Goal: Task Accomplishment & Management: Use online tool/utility

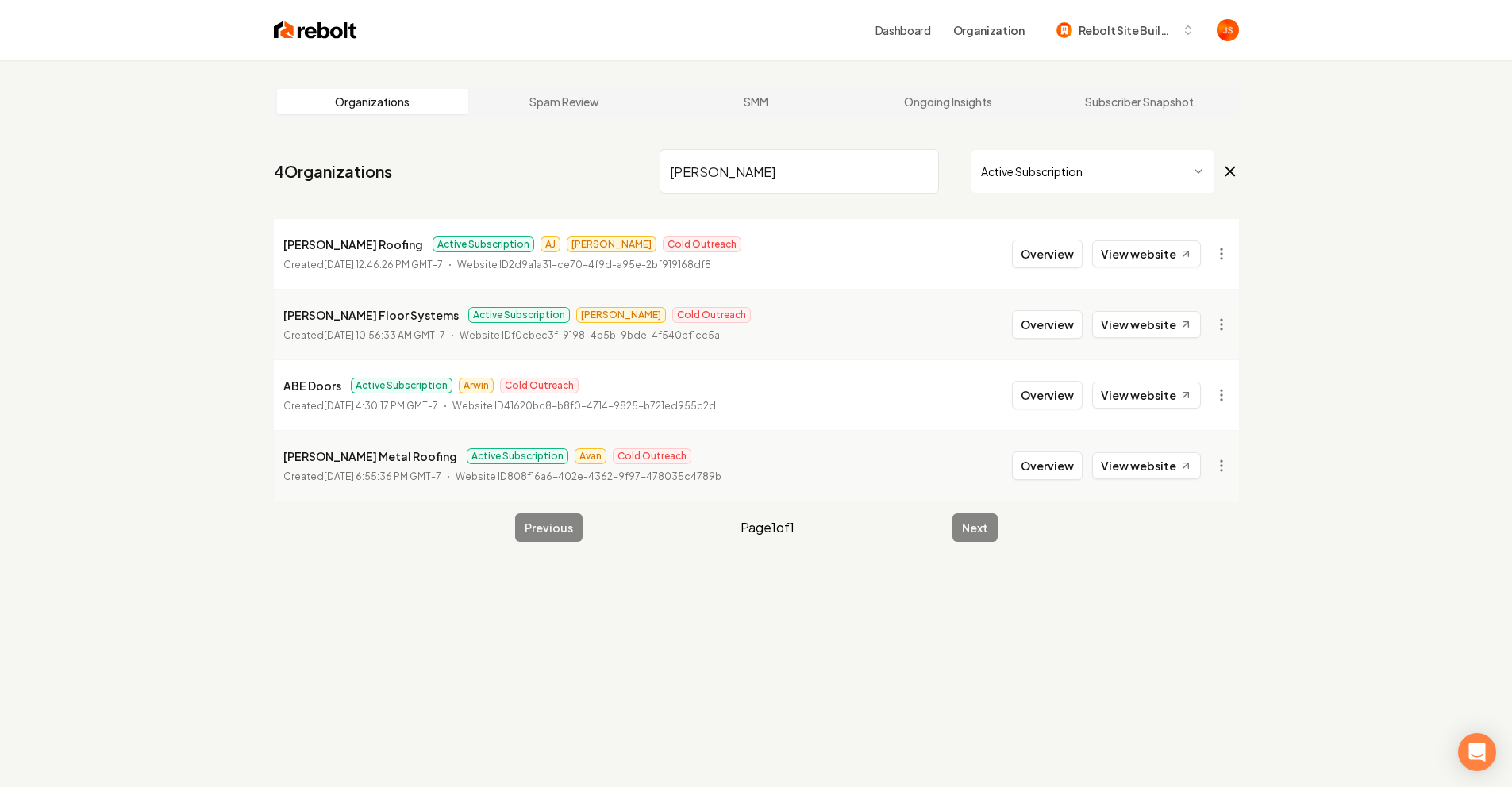
click at [921, 169] on input "[PERSON_NAME]" at bounding box center [799, 171] width 279 height 44
paste input "6164270977"
type input "6164270977"
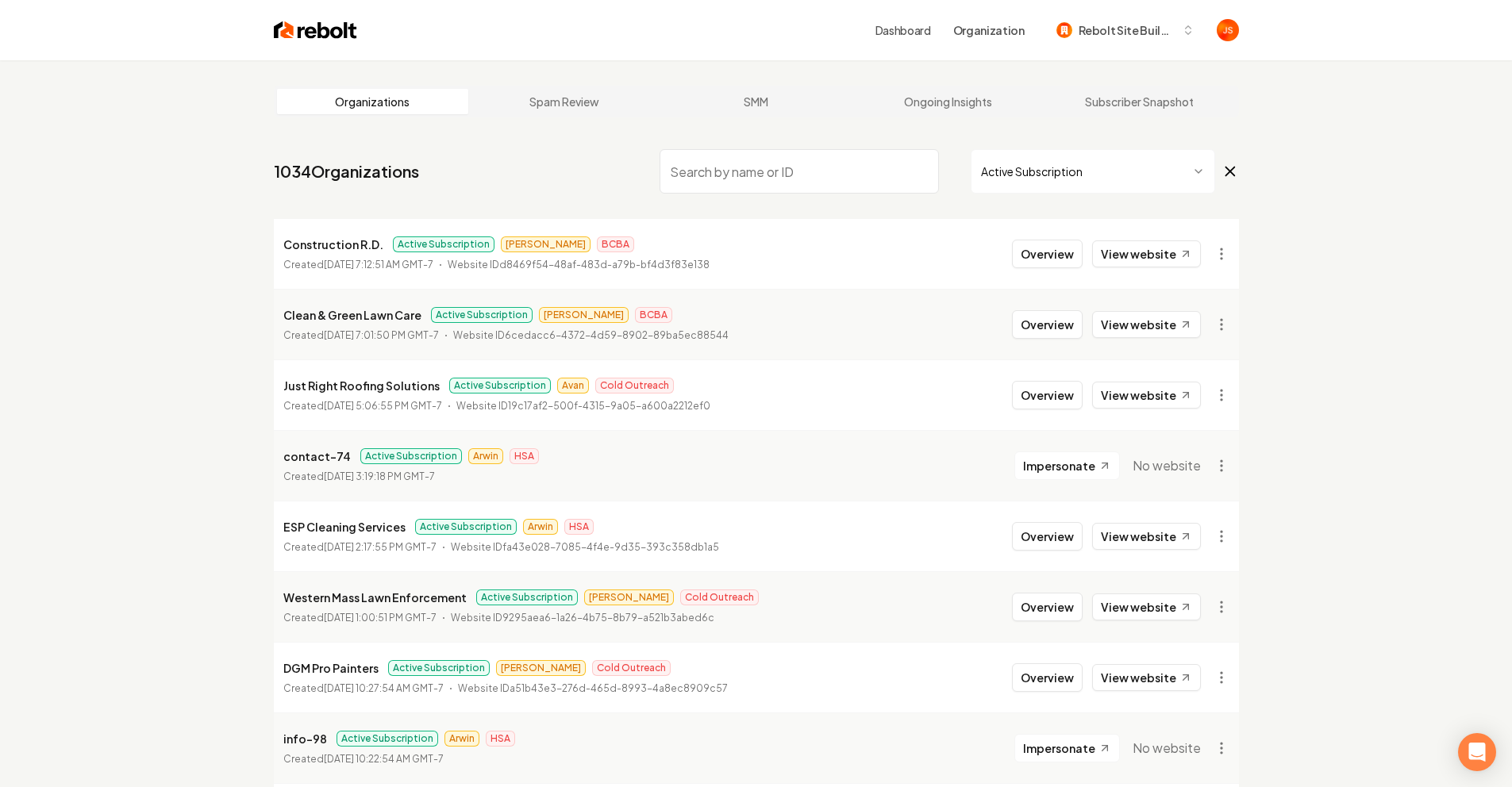
click at [781, 196] on nav "1034 Organizations Active Subscription" at bounding box center [756, 177] width 965 height 70
click at [802, 187] on input "search" at bounding box center [799, 171] width 279 height 44
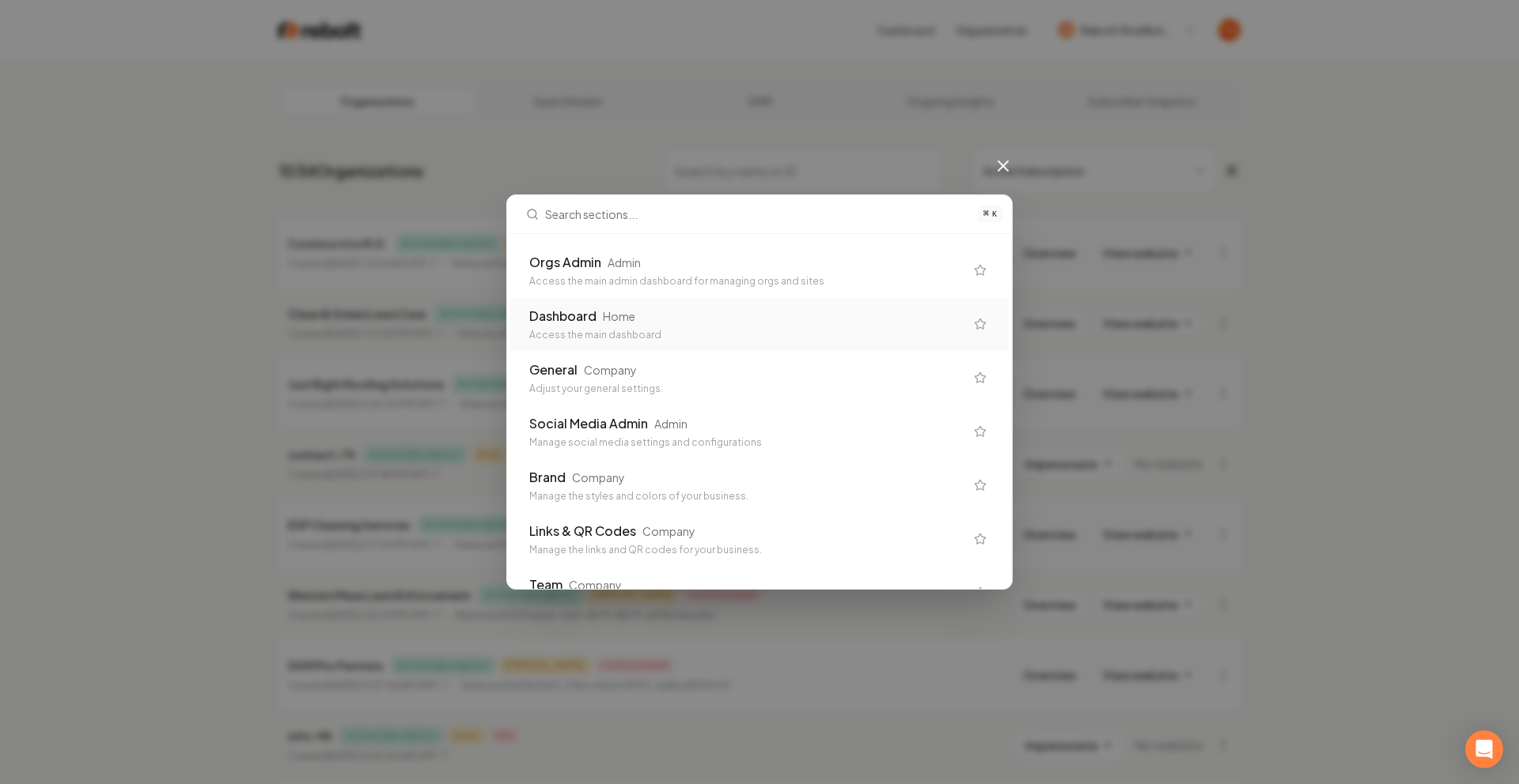
click at [589, 329] on div "Access the main dashboard" at bounding box center [747, 335] width 435 height 13
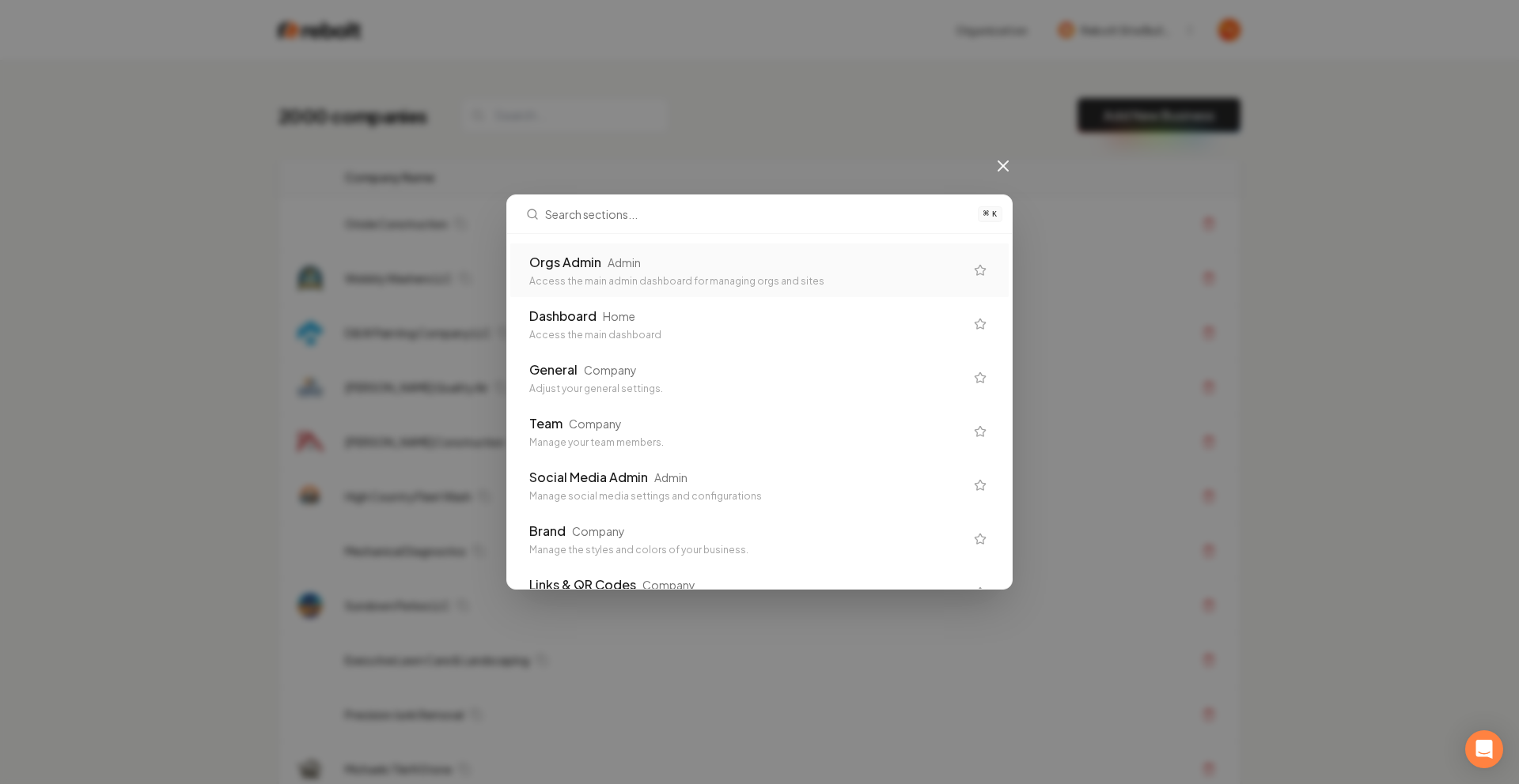
click at [652, 263] on div "Orgs Admin Admin" at bounding box center [747, 262] width 435 height 19
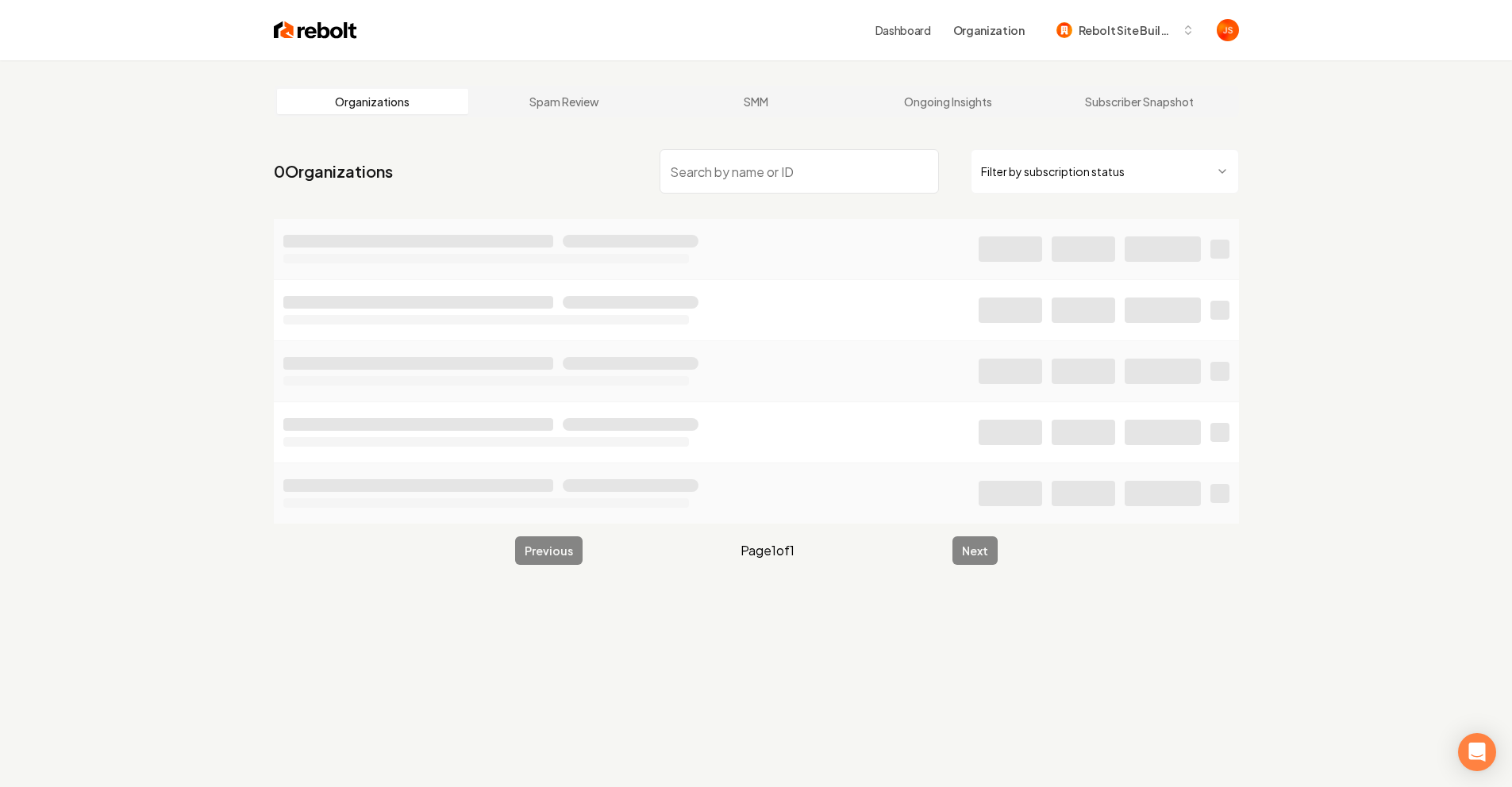
click at [1090, 176] on html "Dashboard Organization Rebolt Site Builder Organizations Spam Review SMM Ongoin…" at bounding box center [756, 393] width 1512 height 787
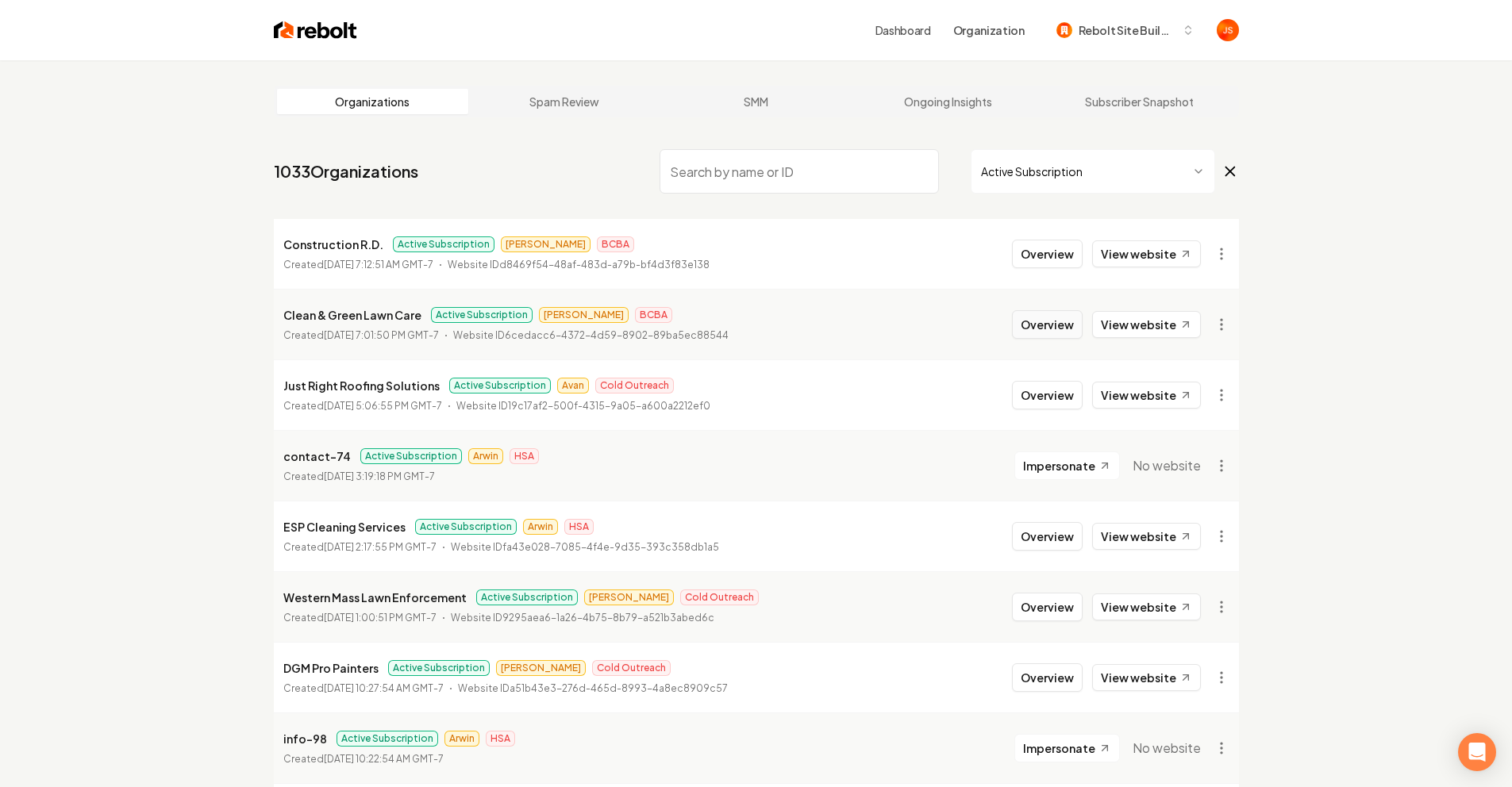
click at [1032, 315] on button "Overview" at bounding box center [1048, 324] width 70 height 29
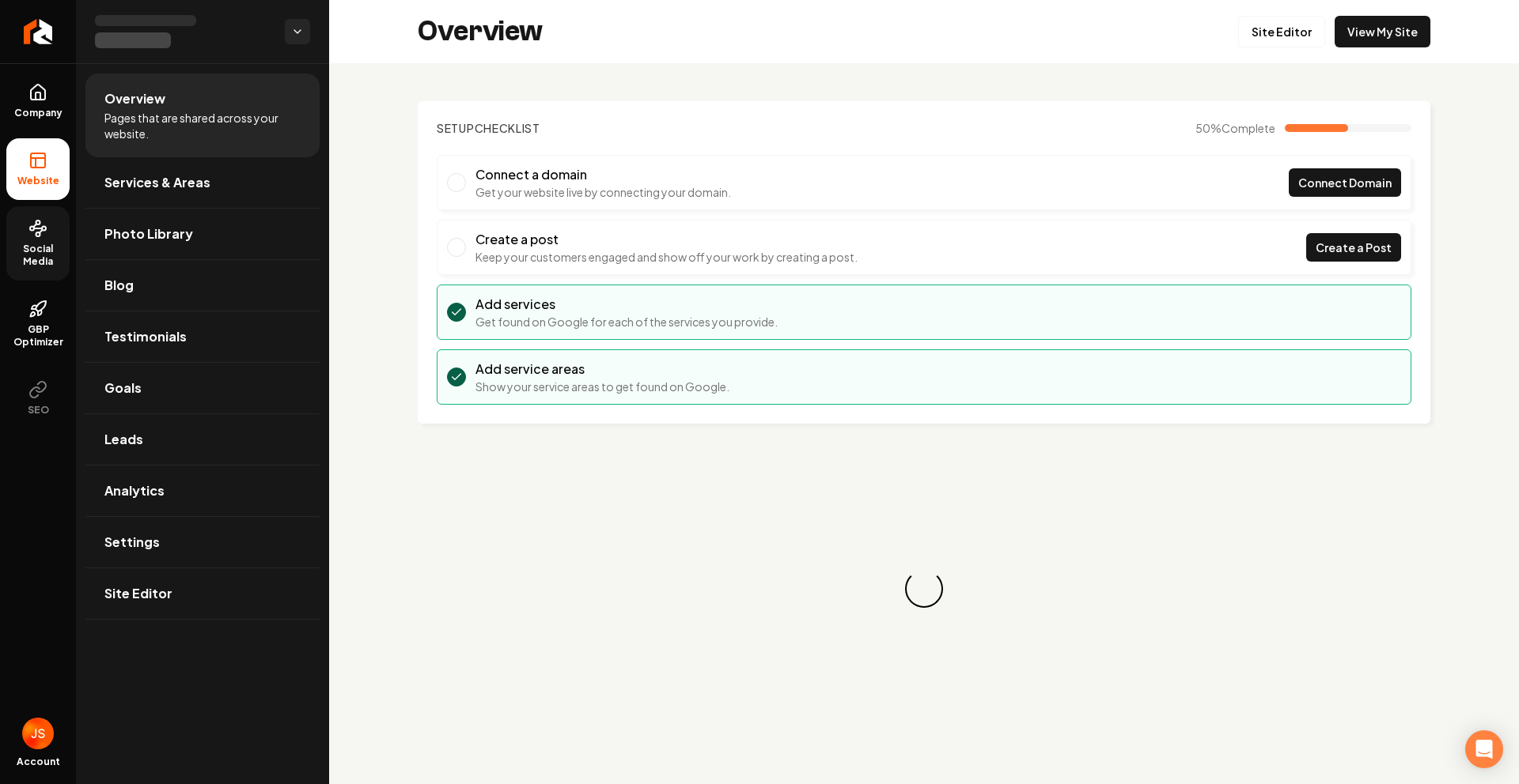
click at [20, 243] on span "Social Media" at bounding box center [38, 255] width 63 height 25
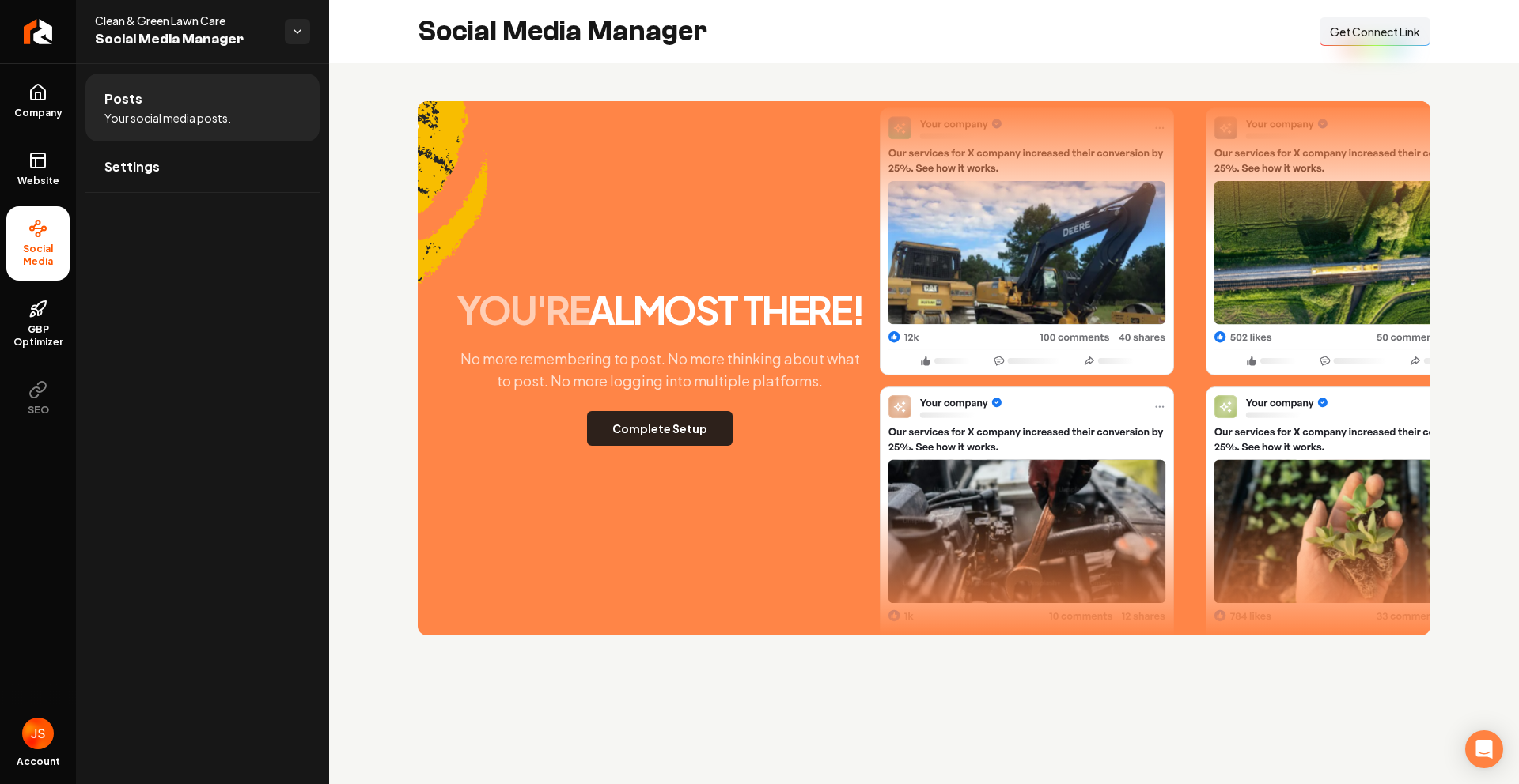
click at [678, 426] on button "Complete Setup" at bounding box center [660, 428] width 146 height 35
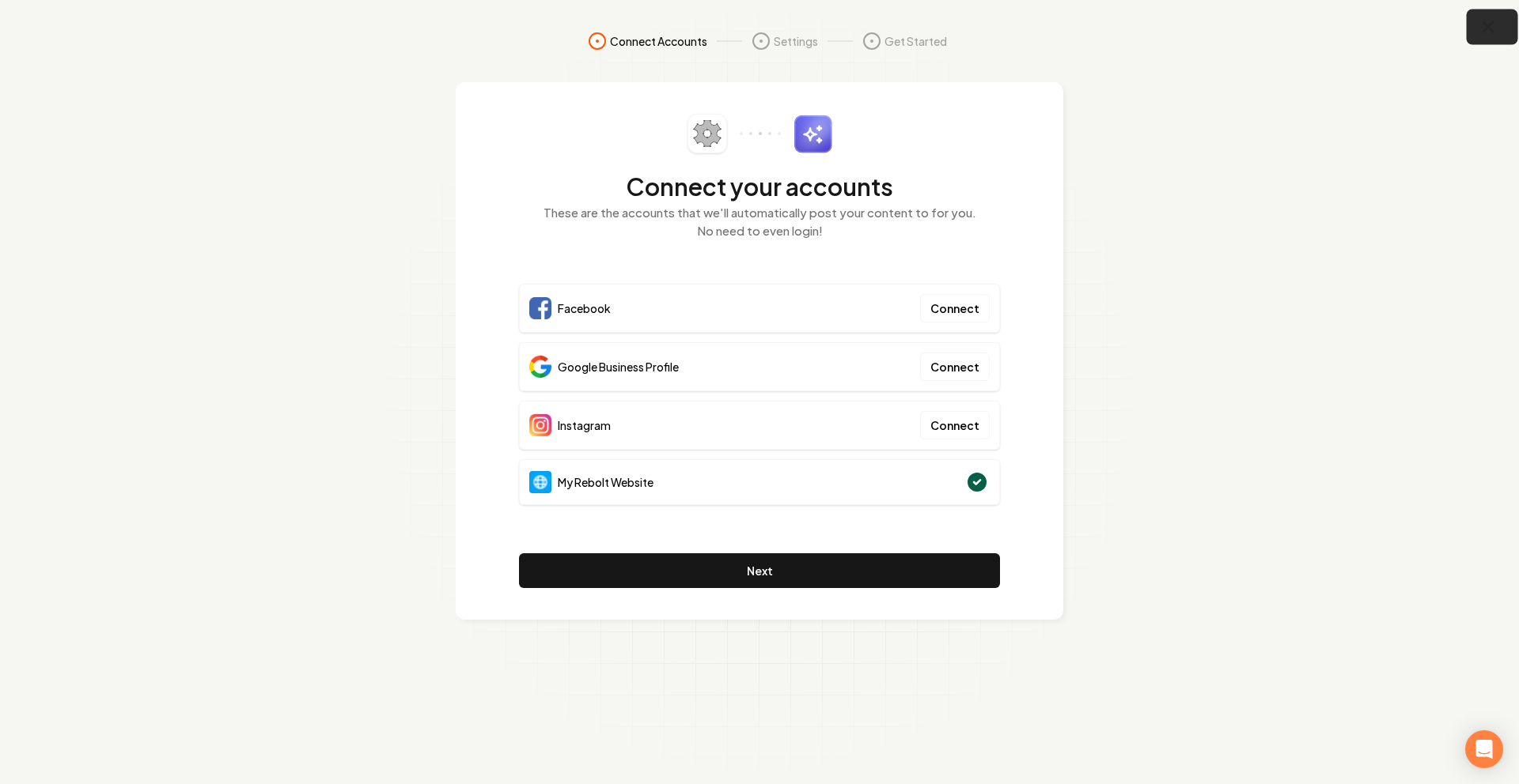
click at [1484, 20] on icon "button" at bounding box center [1488, 27] width 19 height 19
